Goal: Information Seeking & Learning: Stay updated

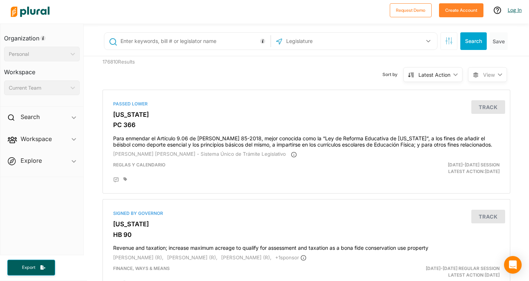
click at [514, 12] on link "Log In" at bounding box center [515, 10] width 14 height 7
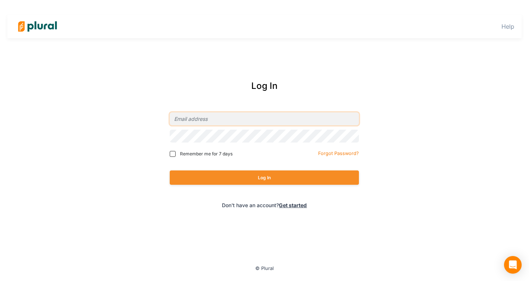
click at [212, 117] on input "email" at bounding box center [264, 118] width 189 height 13
click at [215, 119] on input "email" at bounding box center [264, 118] width 189 height 13
click at [200, 112] on input "email" at bounding box center [264, 118] width 189 height 13
paste input "[EMAIL_ADDRESS][PERSON_NAME][DOMAIN_NAME]"
type input "[EMAIL_ADDRESS][PERSON_NAME][DOMAIN_NAME]"
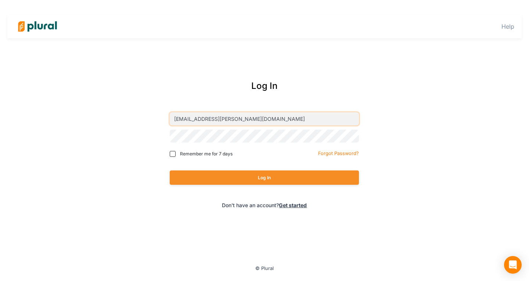
click at [170, 171] on button "Log In" at bounding box center [264, 178] width 189 height 14
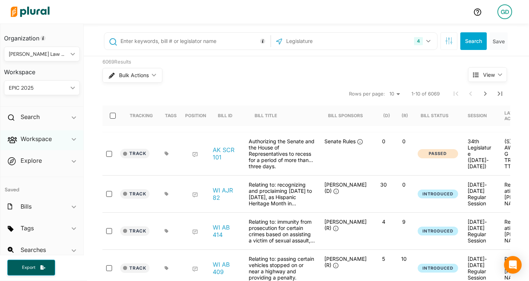
click at [55, 140] on div "Workspace ic_keyboard_arrow_down" at bounding box center [41, 140] width 83 height 20
click at [35, 185] on h4 "Saved Searches" at bounding box center [43, 185] width 65 height 7
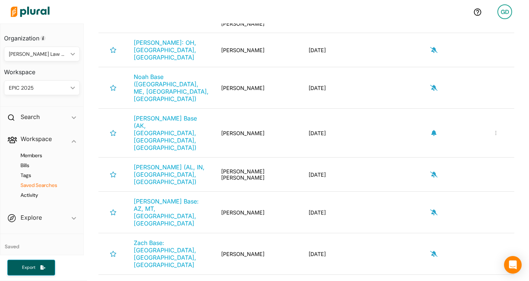
scroll to position [568, 0]
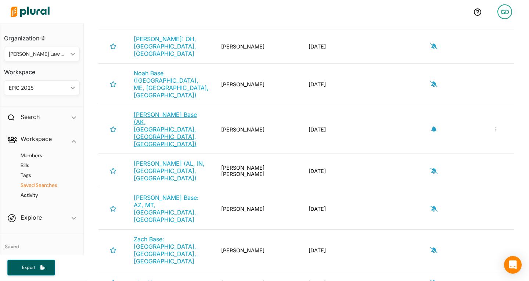
click at [173, 111] on span "[PERSON_NAME] Base (AK, [GEOGRAPHIC_DATA], [GEOGRAPHIC_DATA], [GEOGRAPHIC_DATA])" at bounding box center [165, 129] width 63 height 37
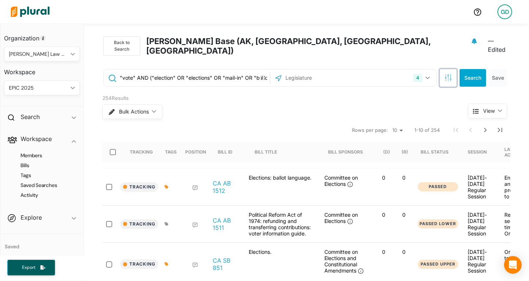
click at [443, 76] on button "button" at bounding box center [448, 78] width 17 height 18
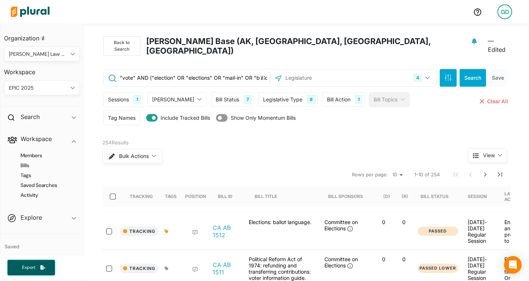
click at [322, 97] on div "Bill Action 1" at bounding box center [343, 99] width 42 height 15
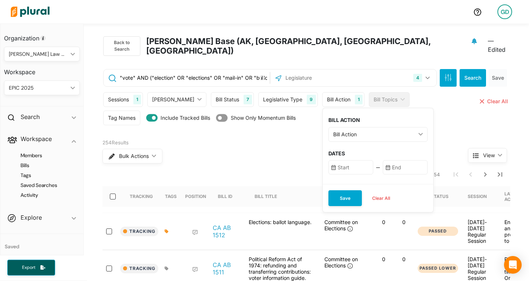
click at [336, 130] on div "Bill Action" at bounding box center [374, 134] width 82 height 8
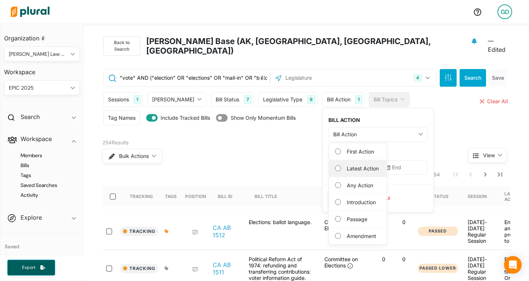
click at [347, 165] on label "Latest Action" at bounding box center [363, 169] width 32 height 8
click at [341, 165] on Action "Latest Action" at bounding box center [338, 168] width 6 height 6
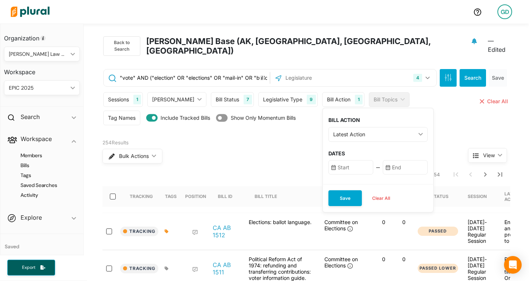
click at [337, 161] on input "text" at bounding box center [351, 167] width 45 height 14
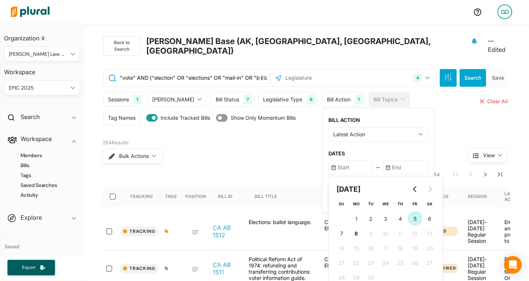
click at [408, 211] on button "5 [DATE] ([DATE])" at bounding box center [415, 218] width 15 height 15
type input "[DATE]"
click at [383, 163] on input "text" at bounding box center [405, 167] width 45 height 14
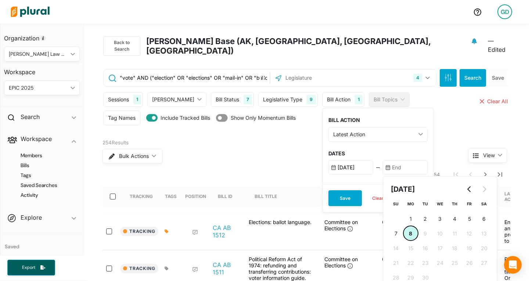
click at [409, 230] on span "8" at bounding box center [410, 234] width 3 height 8
type input "[DATE]"
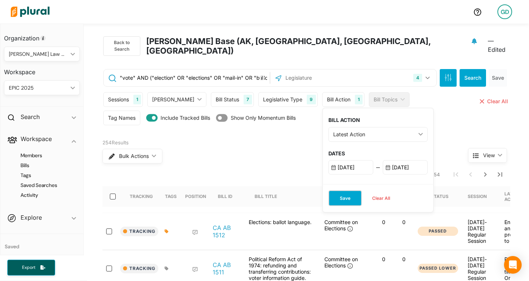
click at [329, 190] on button "Save" at bounding box center [345, 198] width 33 height 16
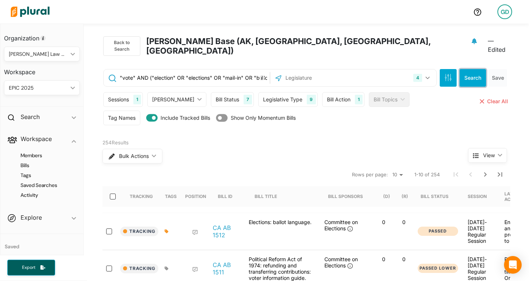
click at [463, 71] on button "Search" at bounding box center [473, 78] width 26 height 18
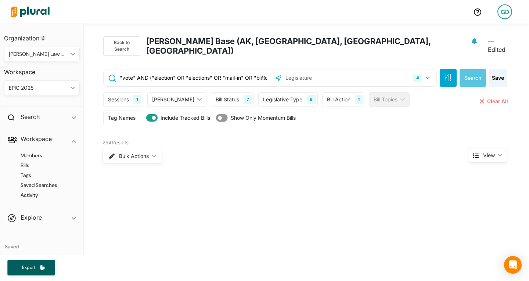
click at [331, 92] on div "Bill Action 1" at bounding box center [343, 99] width 42 height 15
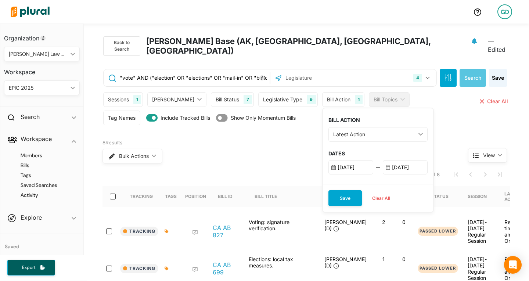
click at [339, 160] on input "[DATE]" at bounding box center [351, 167] width 45 height 14
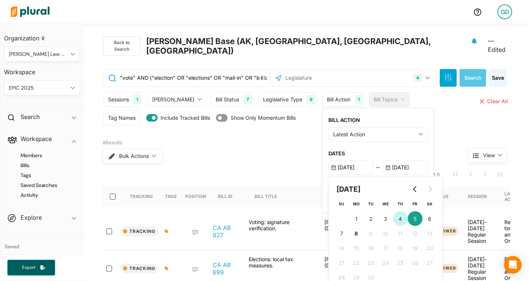
click at [399, 215] on span "4" at bounding box center [400, 219] width 3 height 8
type input "[DATE]"
click at [345, 151] on div "BILL ACTION Latest Action ic_keyboard_arrow_down First Action Latest Action Any…" at bounding box center [378, 146] width 110 height 76
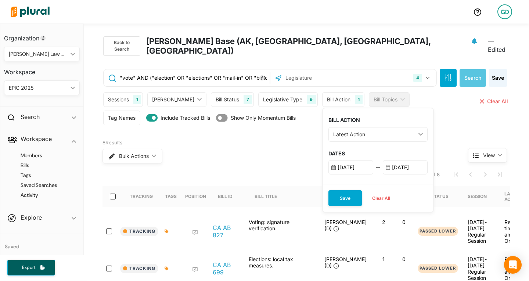
click at [346, 135] on div "BILL ACTION Latest Action ic_keyboard_arrow_down First Action Latest Action Any…" at bounding box center [378, 146] width 110 height 76
click at [344, 132] on div "Latest Action ic_keyboard_arrow_down" at bounding box center [378, 134] width 99 height 15
click at [374, 141] on div "BILL ACTION Latest Action ic_keyboard_arrow_down First Action Latest Action Any…" at bounding box center [378, 146] width 110 height 76
click at [329, 190] on button "Save" at bounding box center [345, 198] width 33 height 16
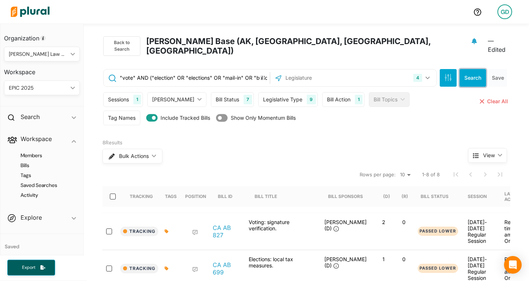
click at [465, 69] on button "Search" at bounding box center [473, 78] width 26 height 18
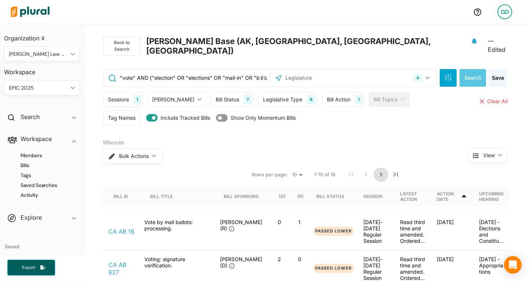
click at [377, 170] on icon "Next Page" at bounding box center [381, 174] width 9 height 9
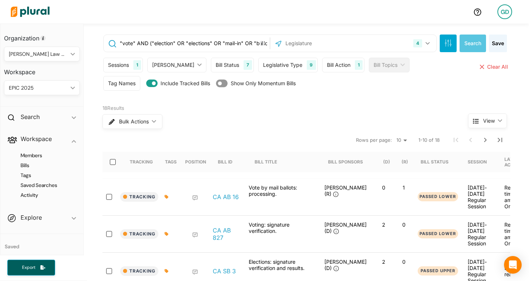
scroll to position [38, 0]
